Goal: Communication & Community: Answer question/provide support

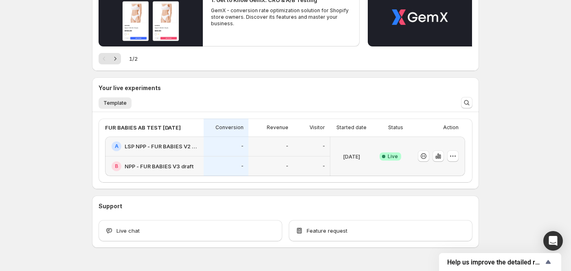
scroll to position [129, 0]
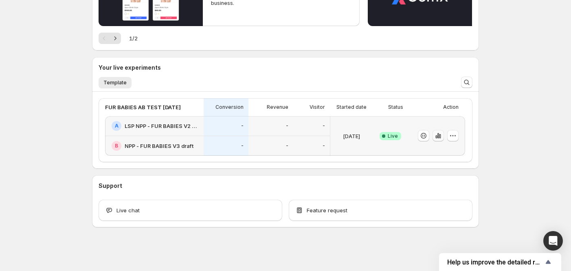
click at [439, 135] on icon "button" at bounding box center [439, 135] width 2 height 5
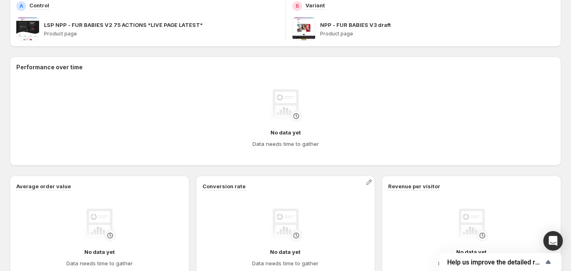
scroll to position [66, 0]
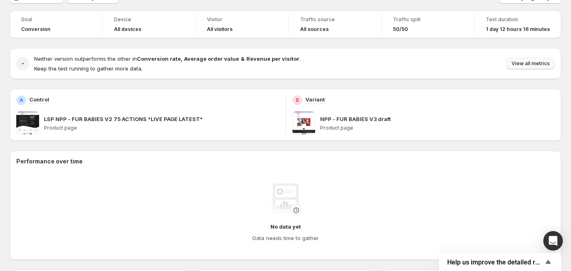
click at [534, 59] on button "View all metrics" at bounding box center [531, 63] width 48 height 11
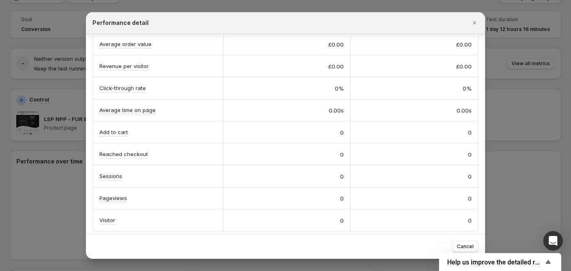
scroll to position [97, 0]
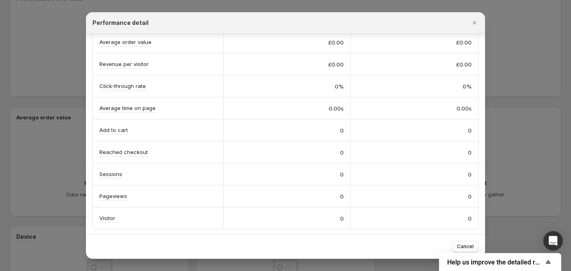
click at [528, 218] on div at bounding box center [285, 135] width 571 height 271
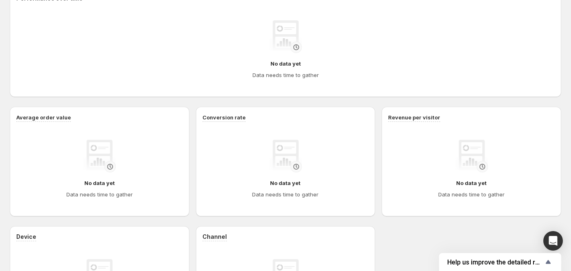
scroll to position [66, 0]
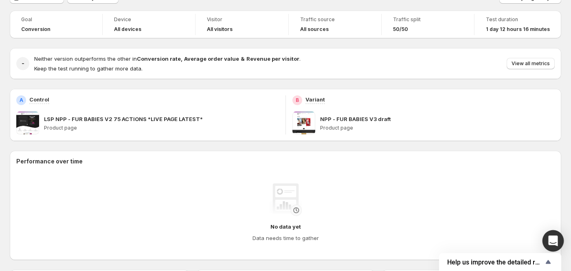
click at [548, 244] on div "Open Intercom Messenger" at bounding box center [554, 241] width 22 height 22
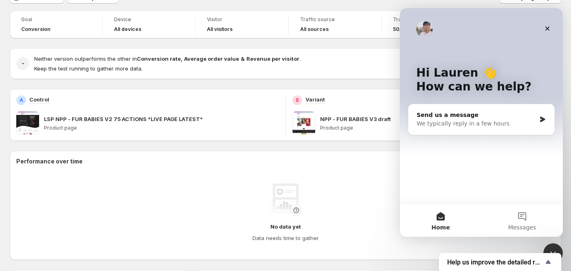
scroll to position [0, 0]
click at [457, 117] on div "Send us a message" at bounding box center [476, 115] width 119 height 9
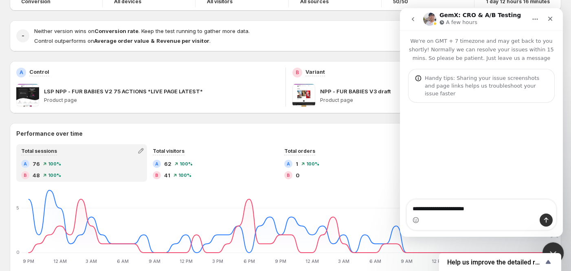
type textarea "**********"
click at [551, 245] on div "Close Intercom Messenger" at bounding box center [553, 252] width 20 height 20
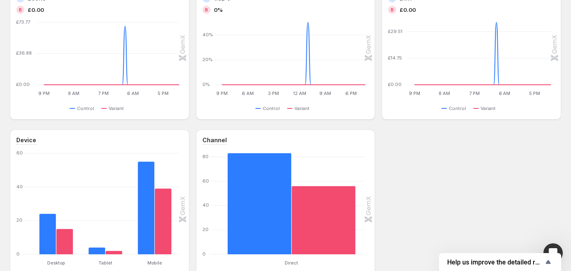
scroll to position [393, 0]
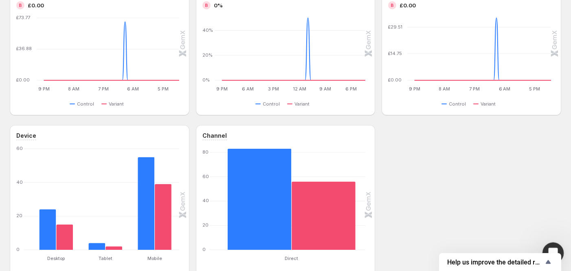
click at [552, 247] on icon "Open Intercom Messenger" at bounding box center [552, 251] width 13 height 13
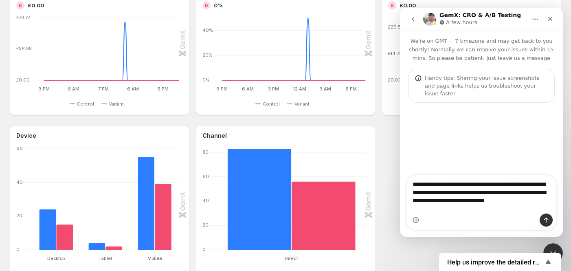
type textarea "**********"
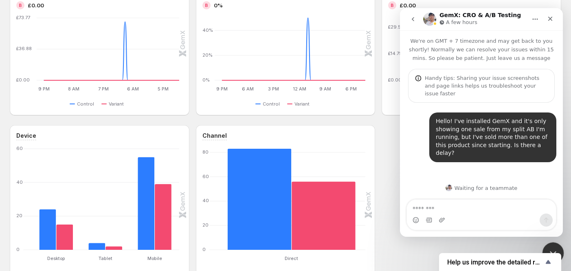
click at [552, 247] on icon "Close Intercom Messenger" at bounding box center [552, 252] width 10 height 10
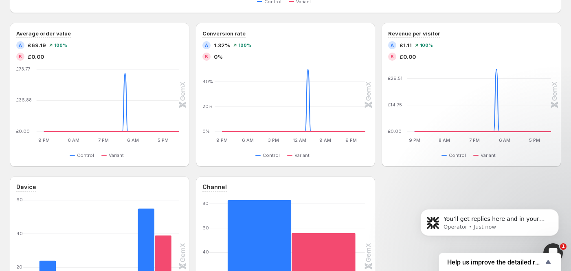
scroll to position [287, 0]
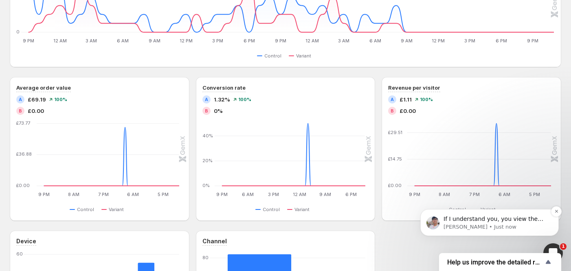
click at [514, 224] on p "Antony • Just now" at bounding box center [496, 226] width 105 height 7
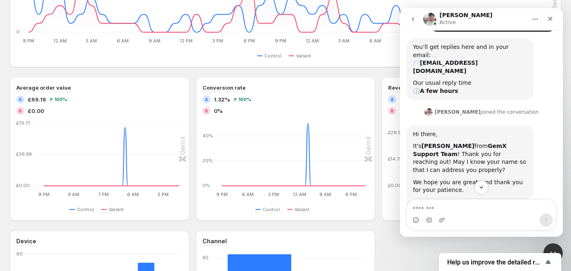
scroll to position [173, 0]
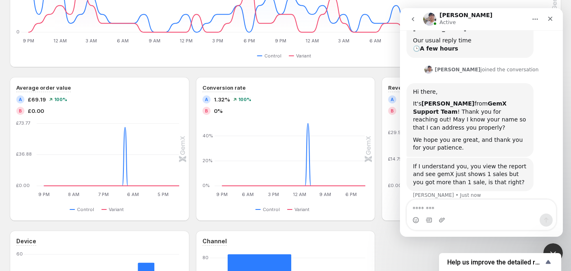
drag, startPoint x: 448, startPoint y: 202, endPoint x: 447, endPoint y: 207, distance: 4.6
click at [448, 204] on textarea "Message…" at bounding box center [481, 207] width 149 height 14
type textarea "**********"
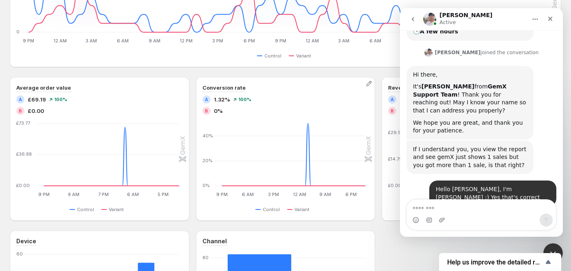
scroll to position [197, 0]
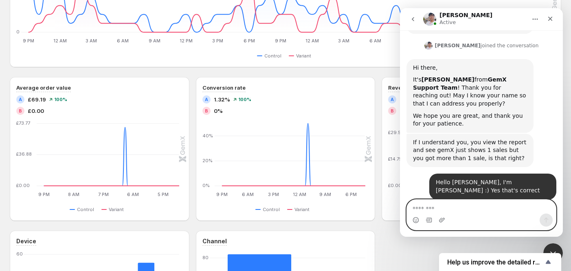
click at [457, 210] on textarea "Message…" at bounding box center [481, 207] width 149 height 14
type textarea "**********"
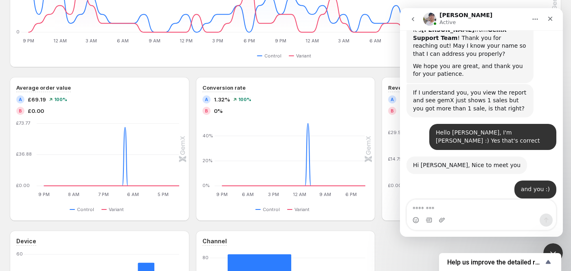
scroll to position [259, 0]
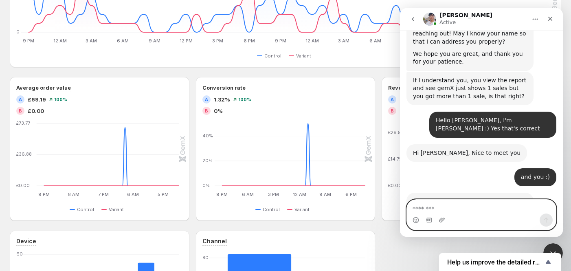
drag, startPoint x: 467, startPoint y: 211, endPoint x: 471, endPoint y: 210, distance: 4.3
click at [468, 211] on textarea "Message…" at bounding box center [481, 207] width 149 height 14
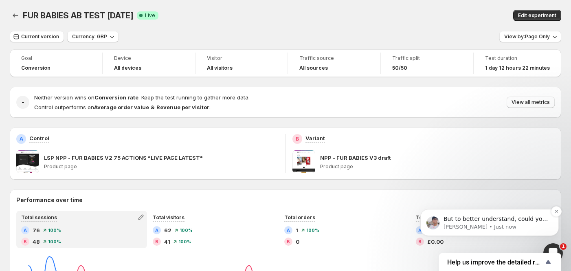
click at [491, 214] on div "But to better understand, could you share with me what kind of experiment you a…" at bounding box center [490, 222] width 126 height 16
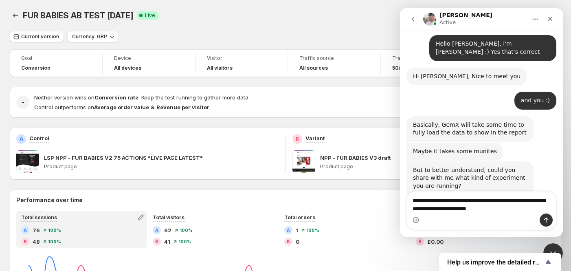
scroll to position [353, 0]
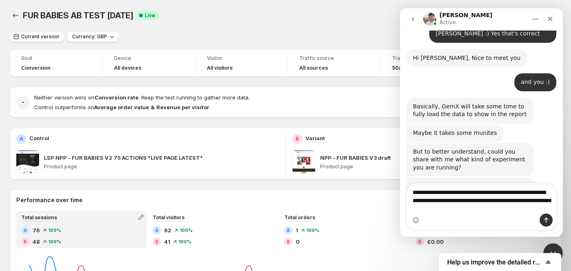
type textarea "**********"
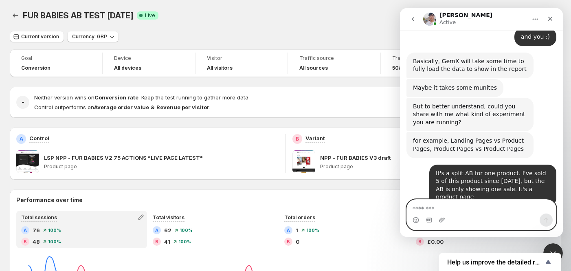
scroll to position [391, 0]
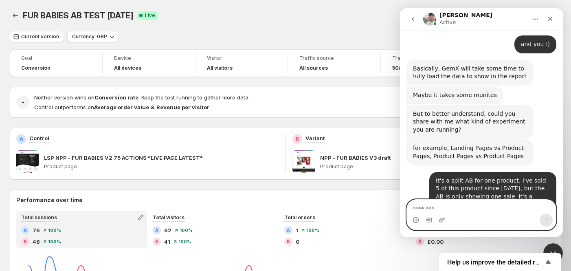
click at [496, 206] on textarea "Message…" at bounding box center [481, 207] width 149 height 14
type textarea "***"
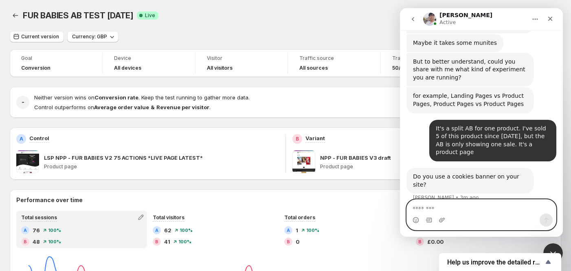
scroll to position [446, 0]
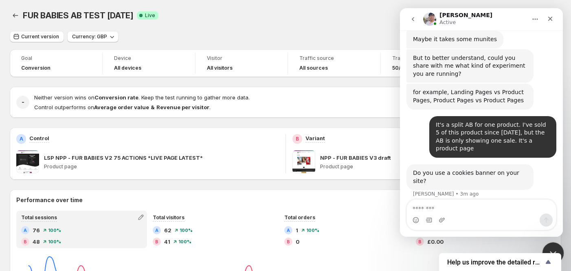
click at [551, 247] on icon "Close Intercom Messenger" at bounding box center [552, 252] width 10 height 10
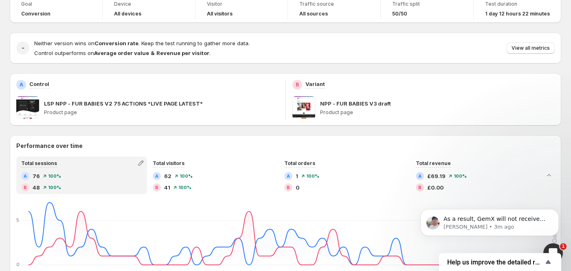
scroll to position [0, 0]
click at [506, 224] on p "Antony • 10m ago" at bounding box center [496, 226] width 105 height 7
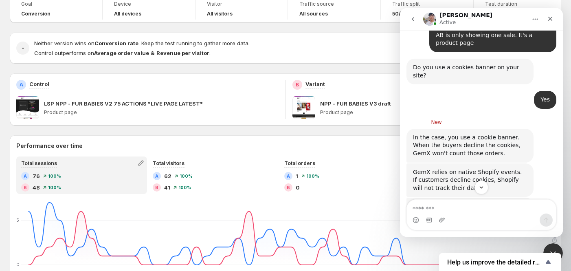
scroll to position [554, 0]
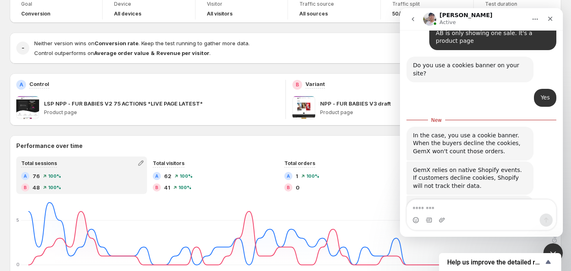
click at [483, 208] on textarea "Message…" at bounding box center [481, 207] width 149 height 14
type textarea "**********"
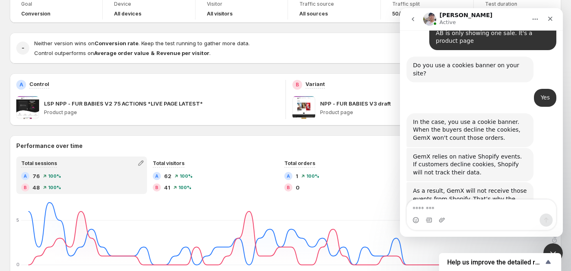
scroll to position [573, 0]
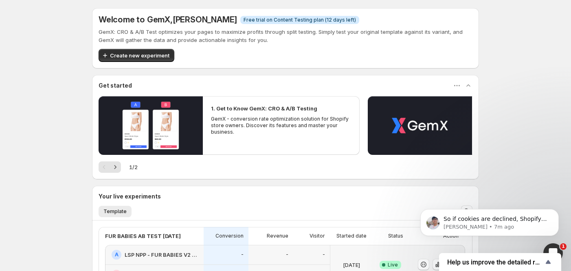
scroll to position [108, 0]
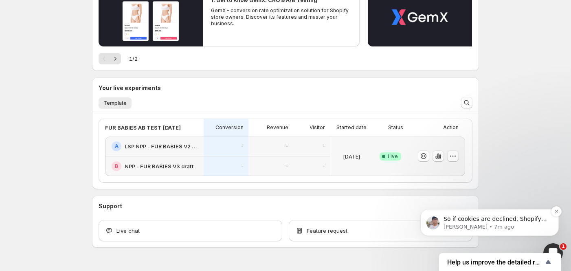
click at [499, 223] on p "[PERSON_NAME] • 7m ago" at bounding box center [496, 226] width 105 height 7
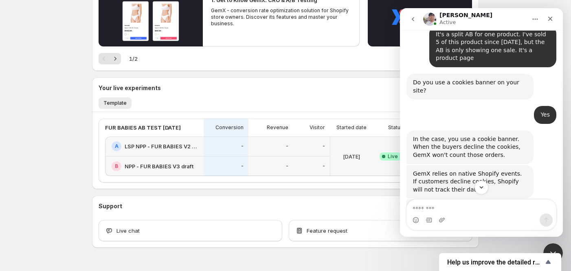
scroll to position [631, 0]
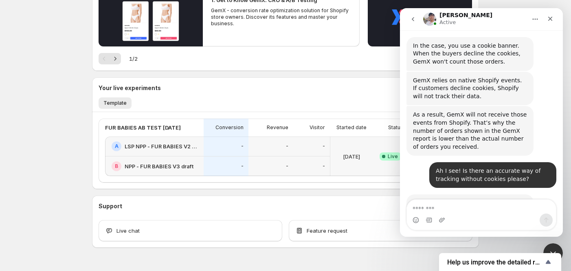
drag, startPoint x: 456, startPoint y: 204, endPoint x: 484, endPoint y: 201, distance: 28.3
click at [457, 204] on textarea "Message…" at bounding box center [481, 207] width 149 height 14
type textarea "**********"
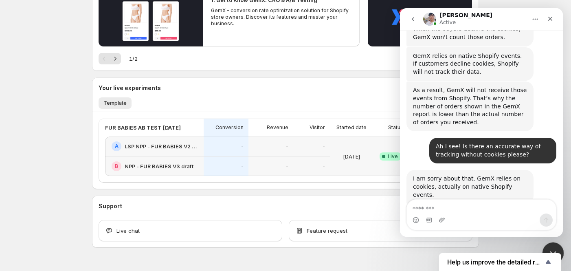
click at [554, 246] on div "Close Intercom Messenger" at bounding box center [553, 252] width 20 height 20
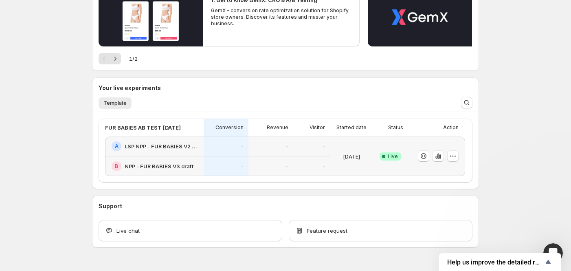
scroll to position [0, 0]
